Goal: Information Seeking & Learning: Learn about a topic

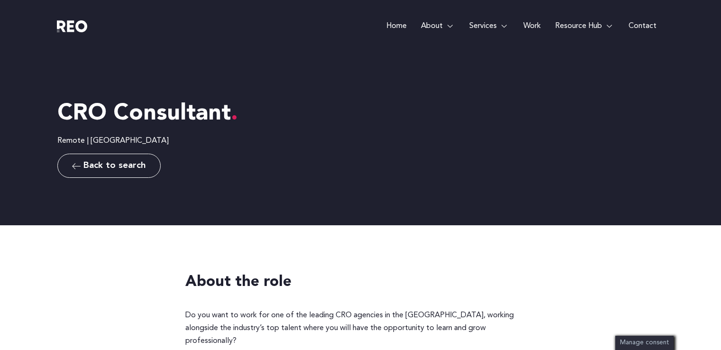
scroll to position [711, 0]
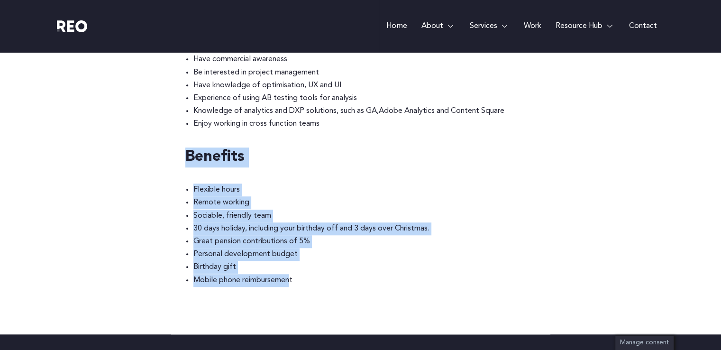
drag, startPoint x: 293, startPoint y: 264, endPoint x: 148, endPoint y: 154, distance: 181.6
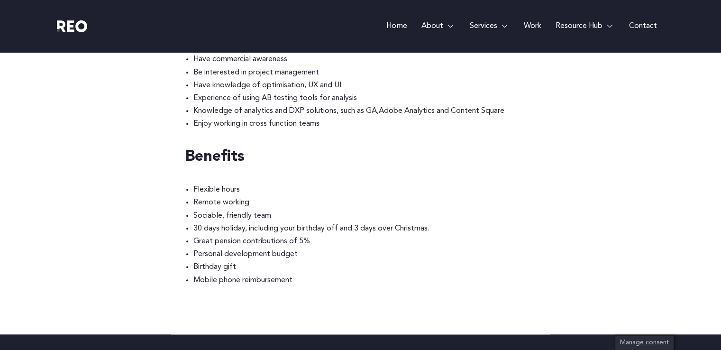
click at [277, 222] on li "30 days holiday, including your birthday off and 3 days over Christmas." at bounding box center [364, 228] width 343 height 13
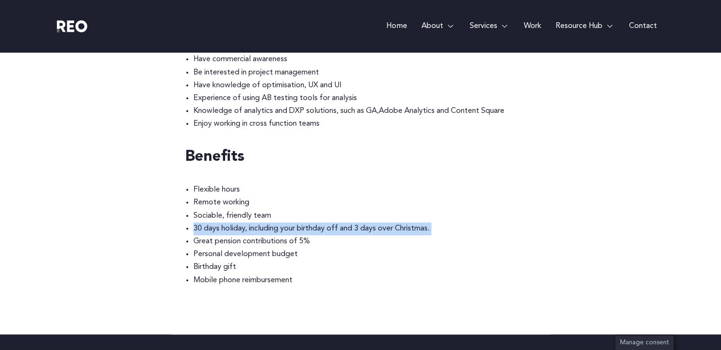
click at [277, 222] on li "30 days holiday, including your birthday off and 3 days over Christmas." at bounding box center [364, 228] width 343 height 13
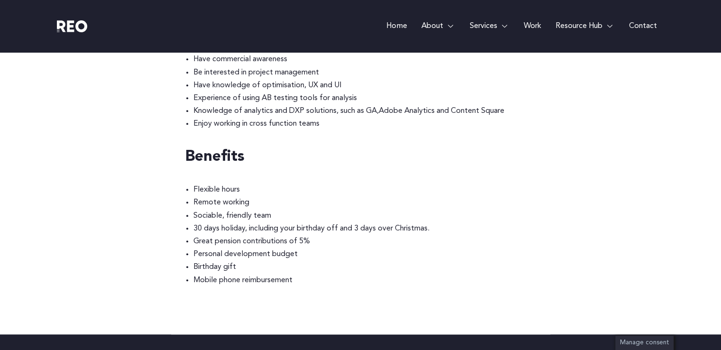
click at [256, 235] on li "Great pension contributions of 5%" at bounding box center [364, 241] width 343 height 13
click at [200, 222] on li "30 days holiday, including your birthday off and 3 days over Christmas." at bounding box center [364, 228] width 343 height 13
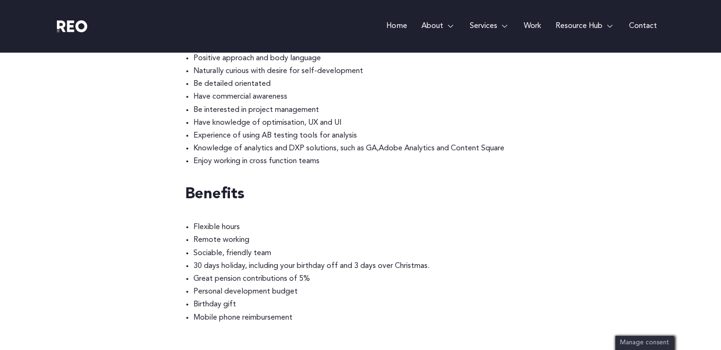
scroll to position [664, 0]
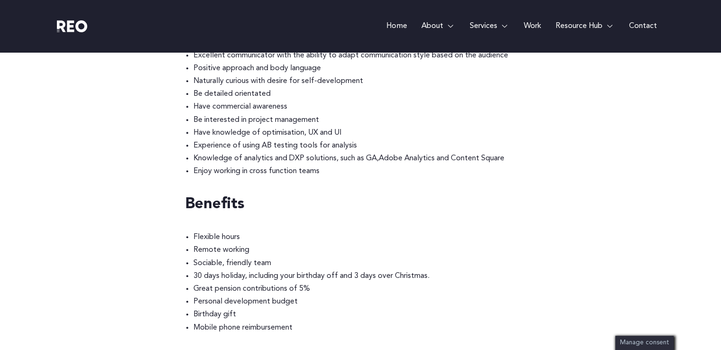
click at [202, 197] on h4 "Benefits" at bounding box center [360, 205] width 351 height 20
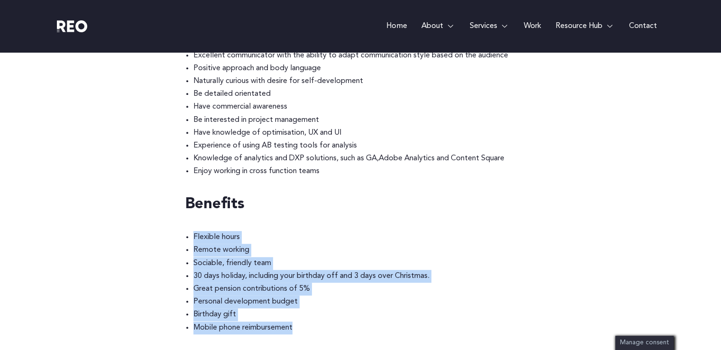
drag, startPoint x: 307, startPoint y: 314, endPoint x: 148, endPoint y: 224, distance: 182.6
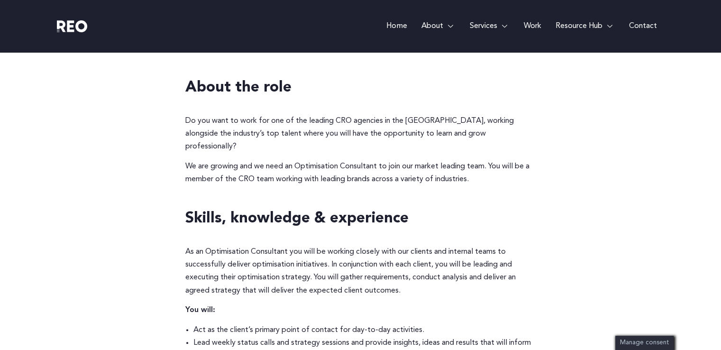
scroll to position [142, 0]
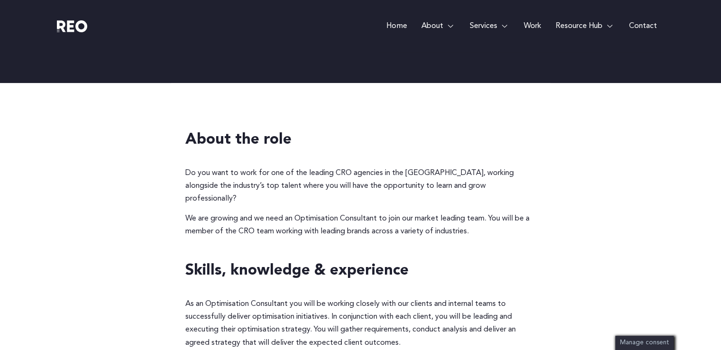
click at [451, 181] on p "Do you want to work for one of the leading CRO agencies in the UK, working alon…" at bounding box center [360, 186] width 351 height 39
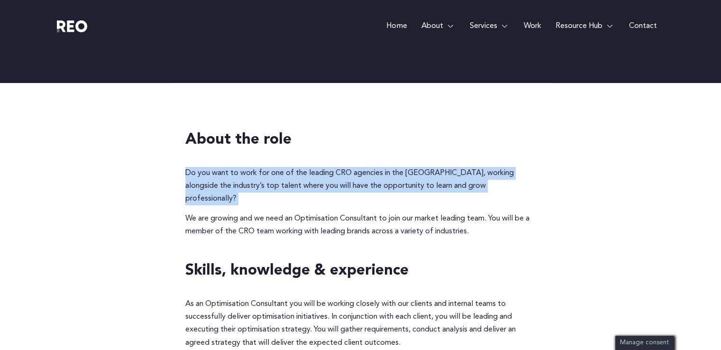
click at [451, 181] on p "Do you want to work for one of the leading CRO agencies in the UK, working alon…" at bounding box center [360, 186] width 351 height 39
click at [353, 181] on p "Do you want to work for one of the leading CRO agencies in the UK, working alon…" at bounding box center [360, 186] width 351 height 39
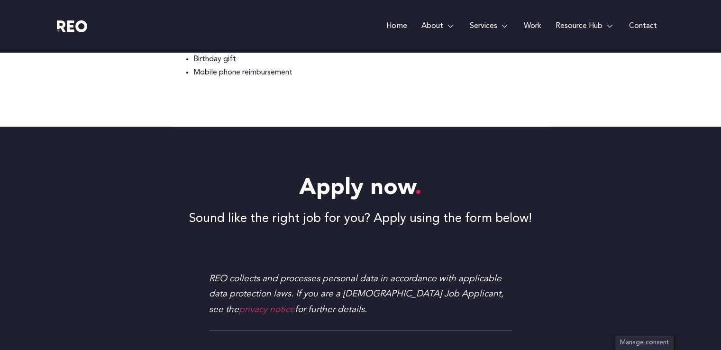
scroll to position [969, 0]
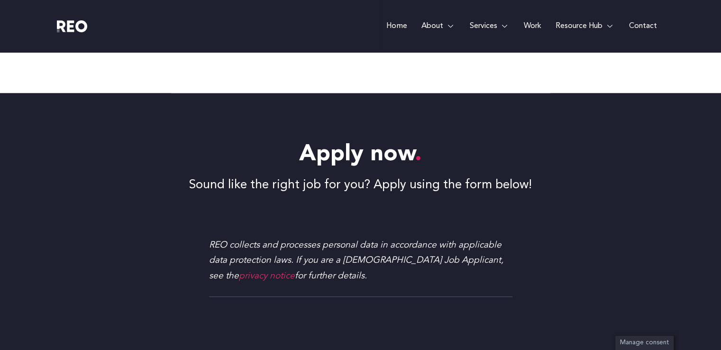
click at [283, 176] on p "Sound like the right job for you? Apply using the form below!" at bounding box center [360, 185] width 607 height 18
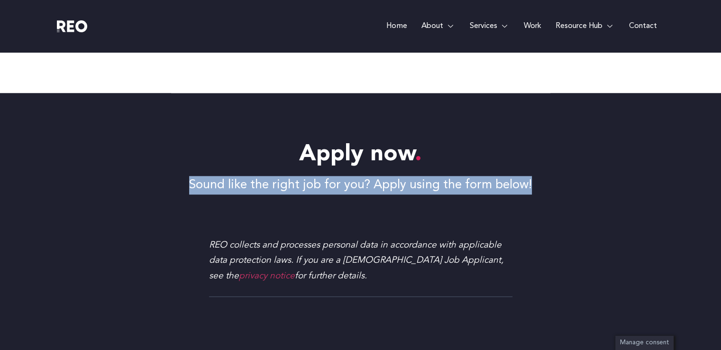
click at [283, 176] on p "Sound like the right job for you? Apply using the form below!" at bounding box center [360, 185] width 607 height 18
click at [231, 176] on p "Sound like the right job for you? Apply using the form below!" at bounding box center [360, 185] width 607 height 18
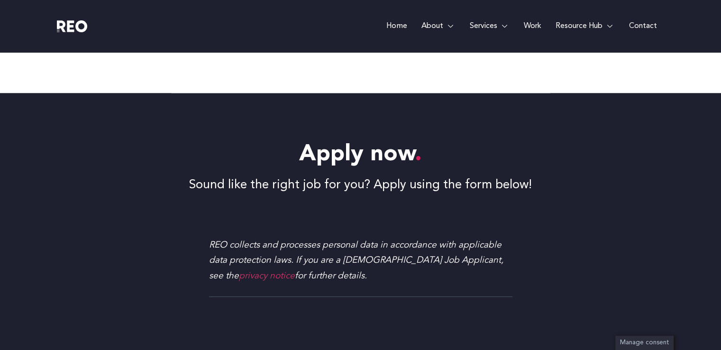
click at [309, 188] on div "Apply now Sound like the right job for you? Apply using the form below! REO col…" at bounding box center [360, 221] width 607 height 257
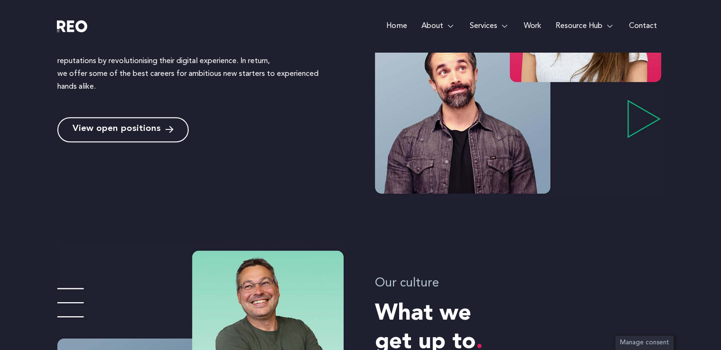
click at [121, 130] on span "View open positions" at bounding box center [117, 129] width 88 height 9
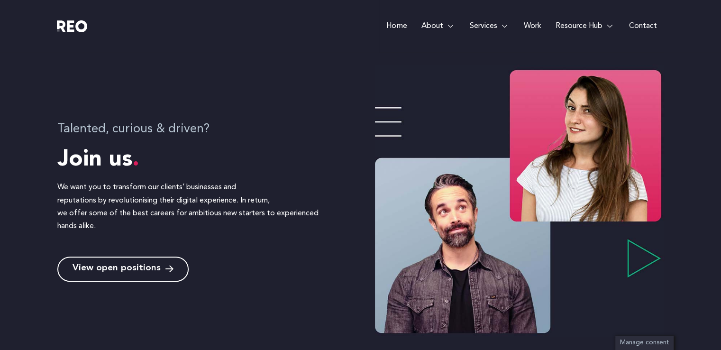
scroll to position [190, 0]
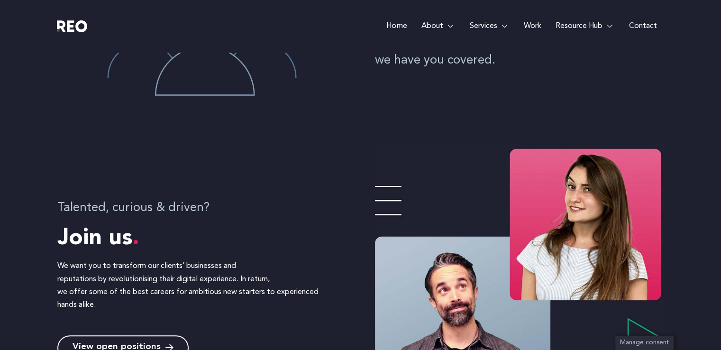
click at [95, 244] on span "Join us" at bounding box center [98, 238] width 82 height 23
click at [86, 244] on span "Join us" at bounding box center [98, 238] width 82 height 23
click at [154, 209] on h4 "Talented, curious & driven?" at bounding box center [198, 208] width 282 height 18
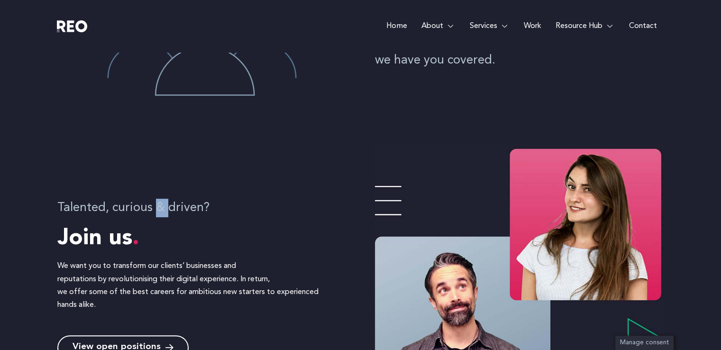
click at [154, 209] on h4 "Talented, curious & driven?" at bounding box center [198, 208] width 282 height 18
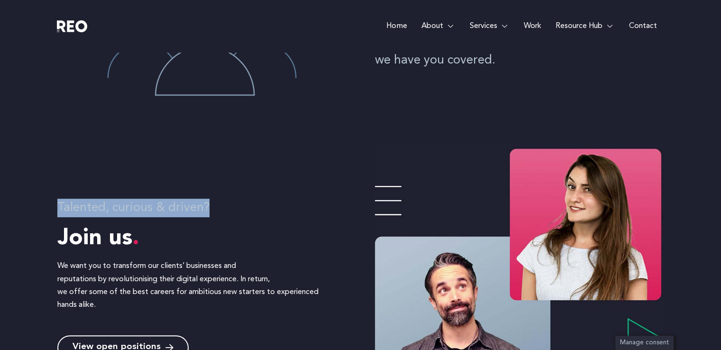
click at [154, 209] on h4 "Talented, curious & driven?" at bounding box center [198, 208] width 282 height 18
click at [128, 209] on h4 "Talented, curious & driven?" at bounding box center [198, 208] width 282 height 18
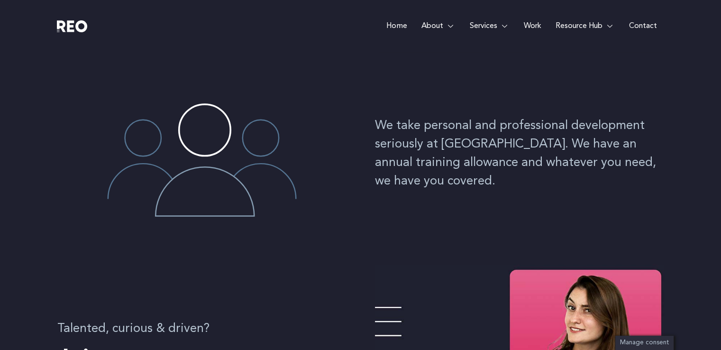
scroll to position [0, 0]
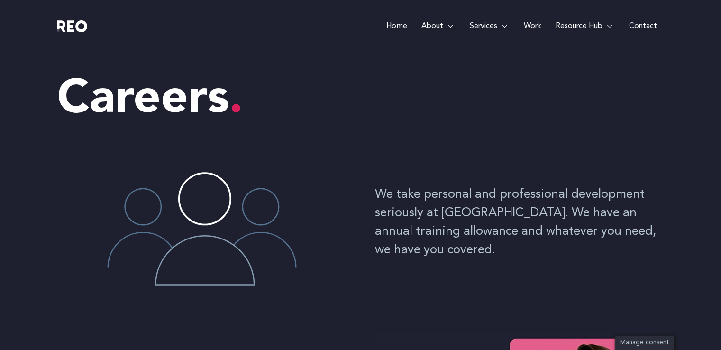
click at [393, 22] on link "Home" at bounding box center [396, 26] width 35 height 52
